Goal: Task Accomplishment & Management: Manage account settings

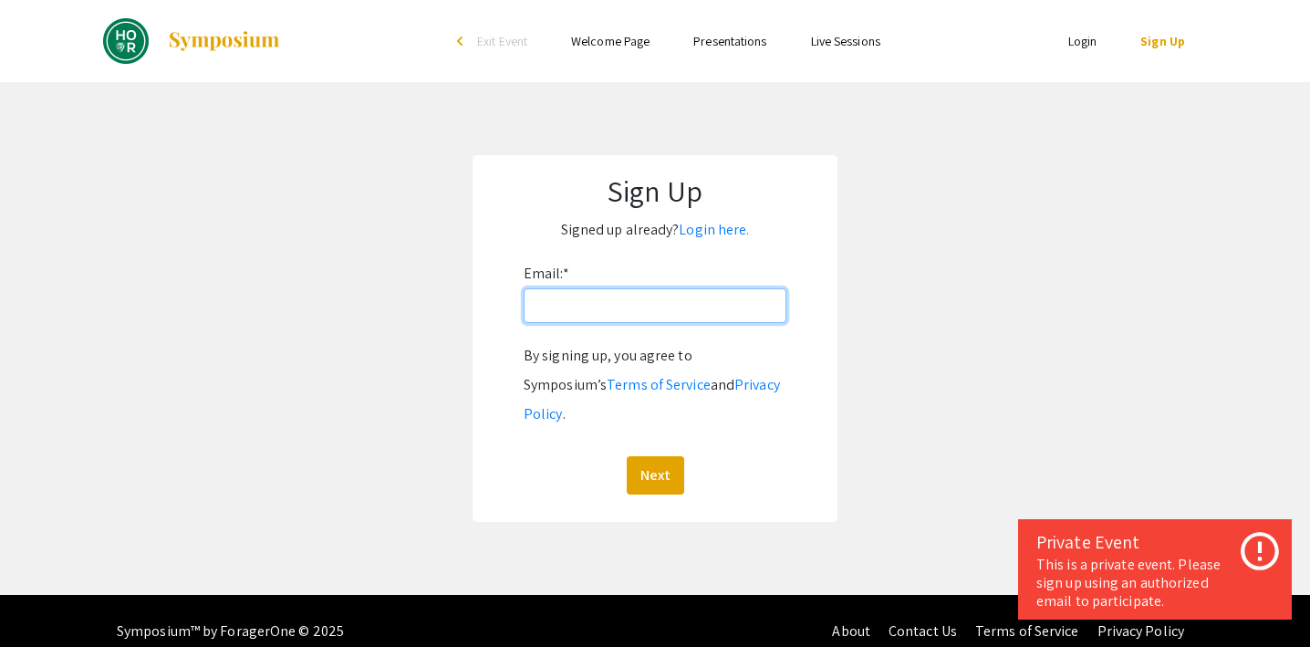
click at [601, 306] on input "Email: *" at bounding box center [655, 305] width 263 height 35
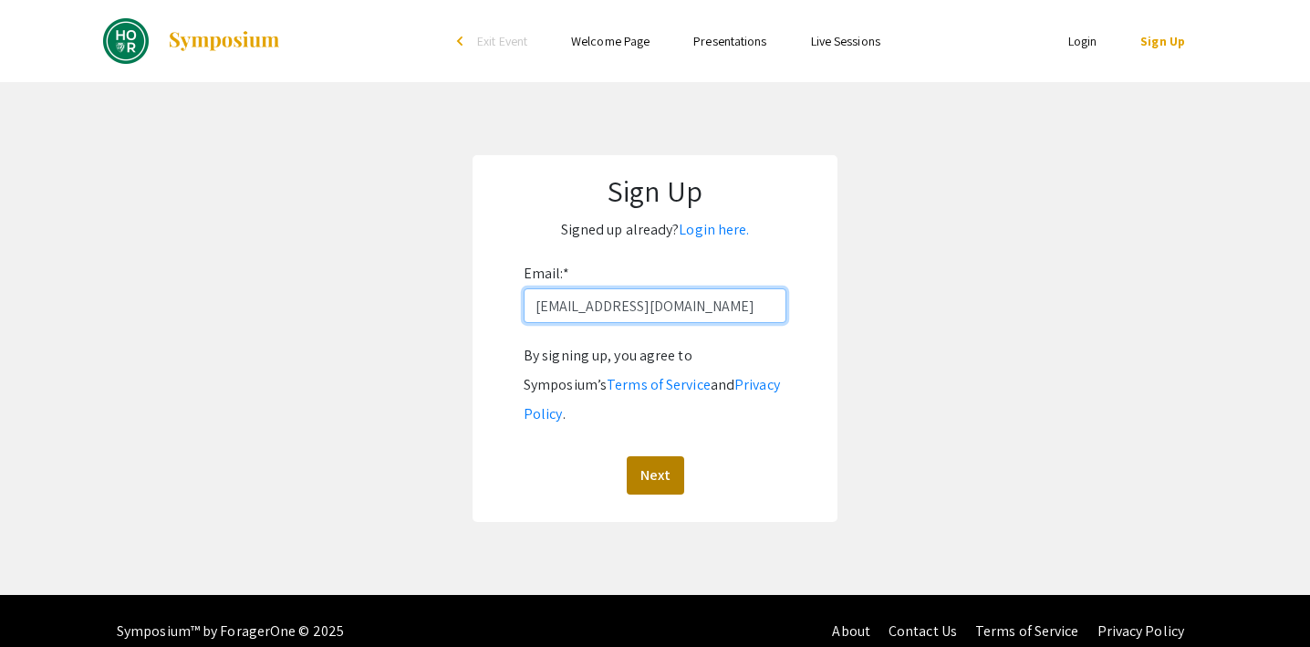
type input "[EMAIL_ADDRESS][DOMAIN_NAME]"
click at [667, 456] on button "Next" at bounding box center [655, 475] width 57 height 38
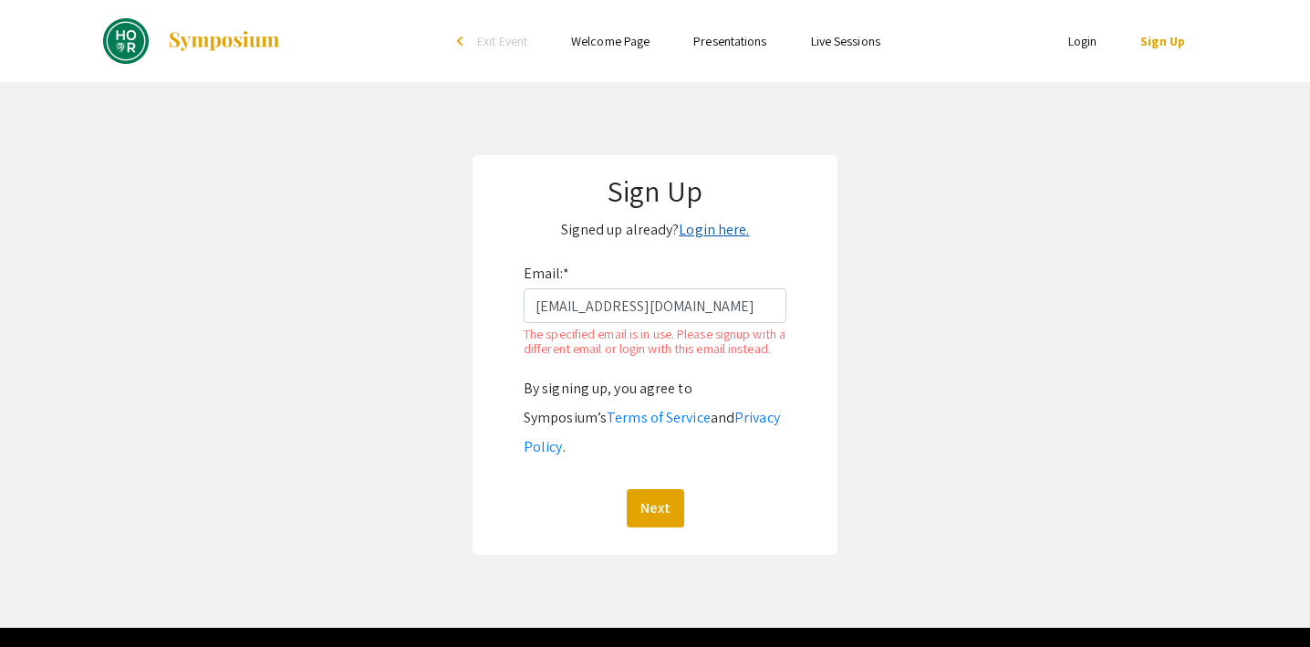
click at [721, 234] on link "Login here." at bounding box center [714, 229] width 70 height 19
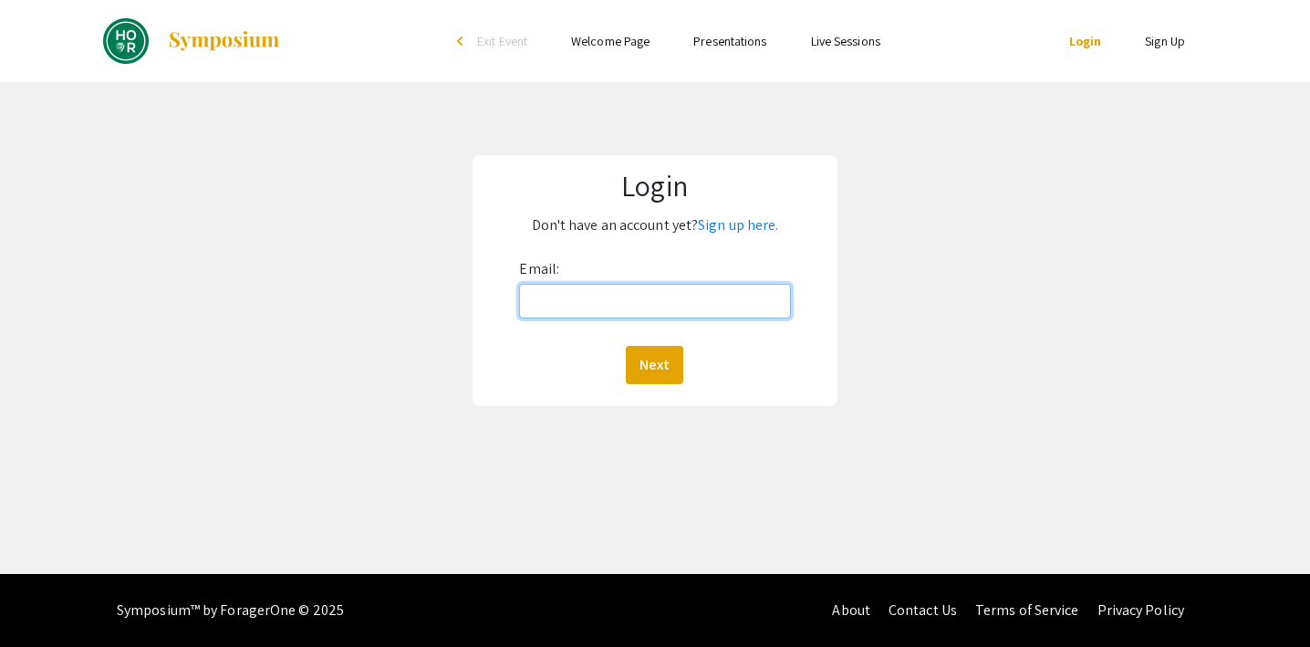
type input "[EMAIL_ADDRESS][DOMAIN_NAME]"
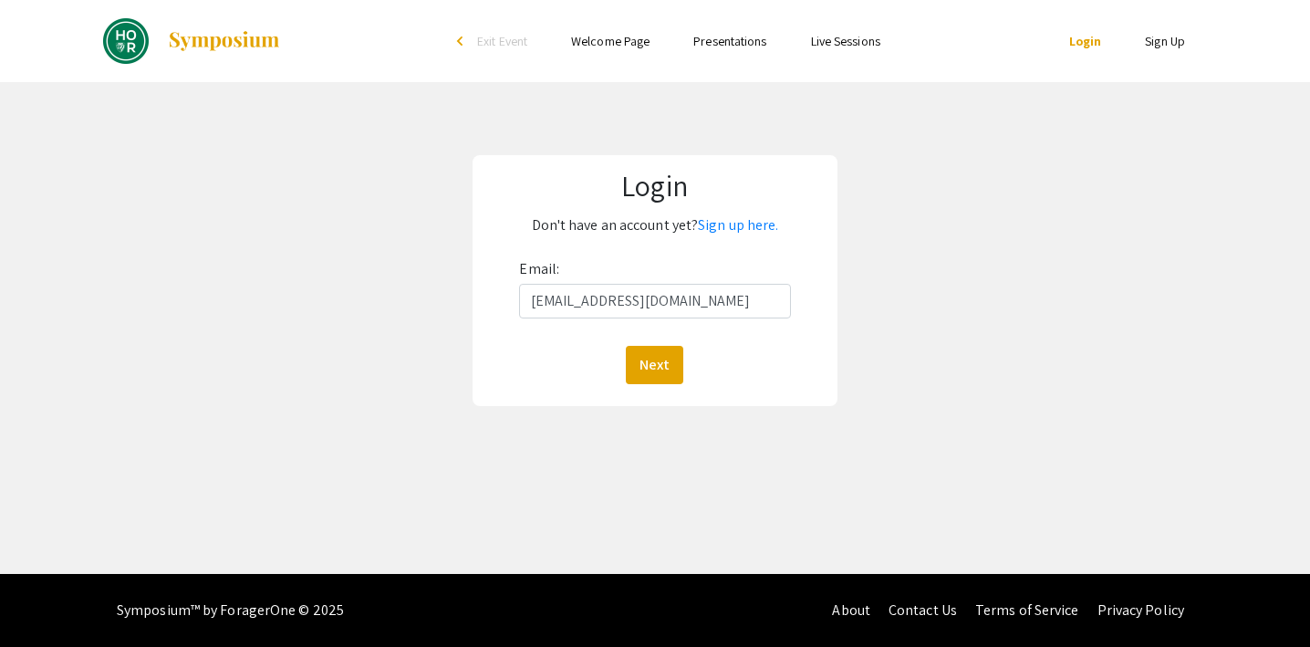
click at [654, 364] on button "Next" at bounding box center [654, 365] width 57 height 38
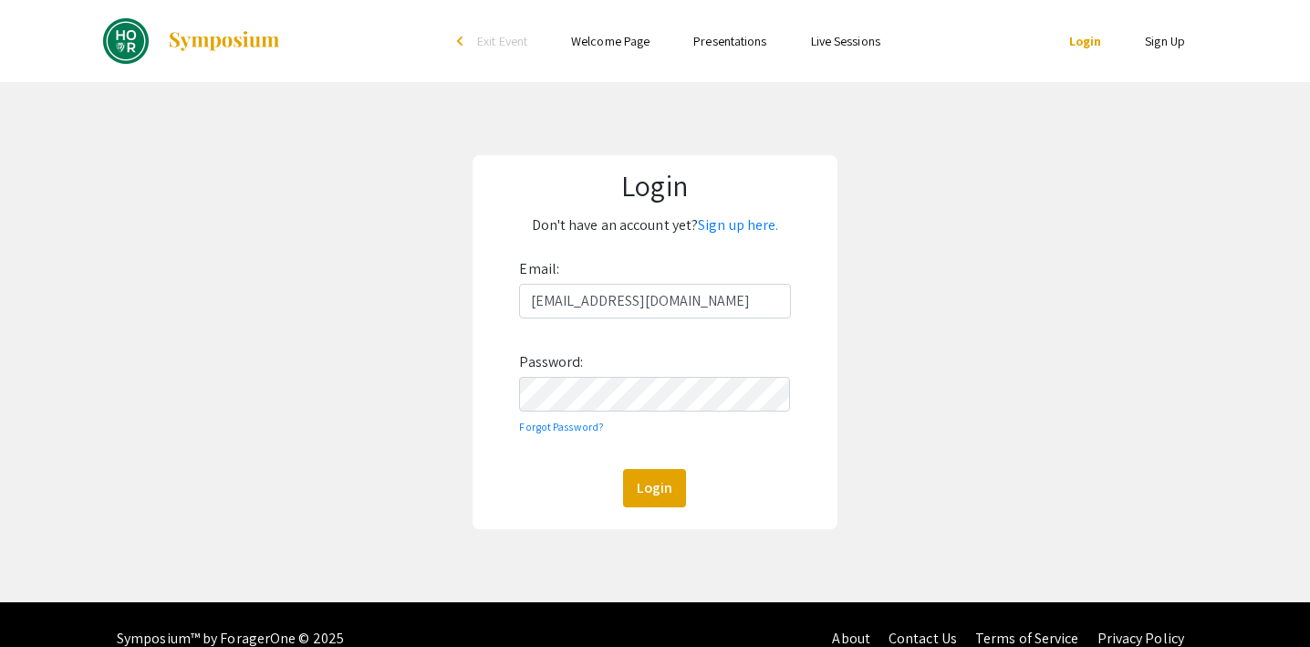
click at [615, 375] on div "Email: [EMAIL_ADDRESS][DOMAIN_NAME] Password: Forgot Password? Login" at bounding box center [654, 381] width 271 height 253
click at [596, 418] on div "Email: [EMAIL_ADDRESS][DOMAIN_NAME] Password: Forgot Password? Login" at bounding box center [654, 381] width 271 height 253
click at [654, 487] on button "Login" at bounding box center [654, 488] width 63 height 38
